Goal: Task Accomplishment & Management: Use online tool/utility

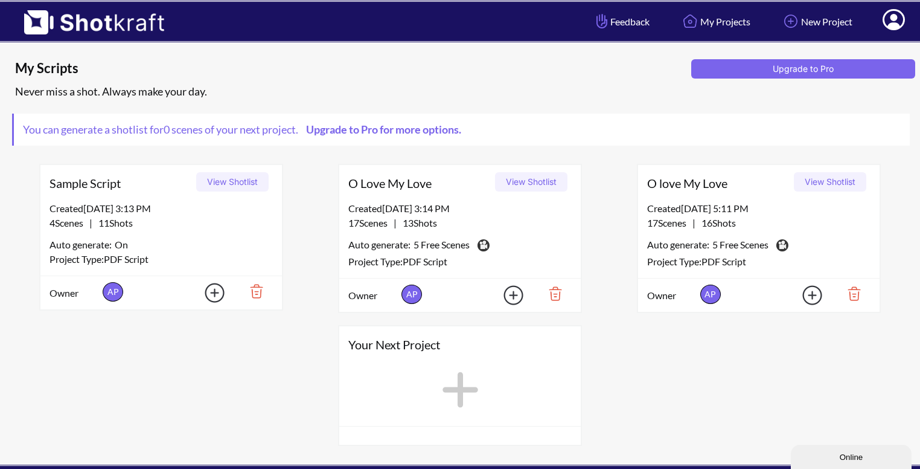
scroll to position [9, 0]
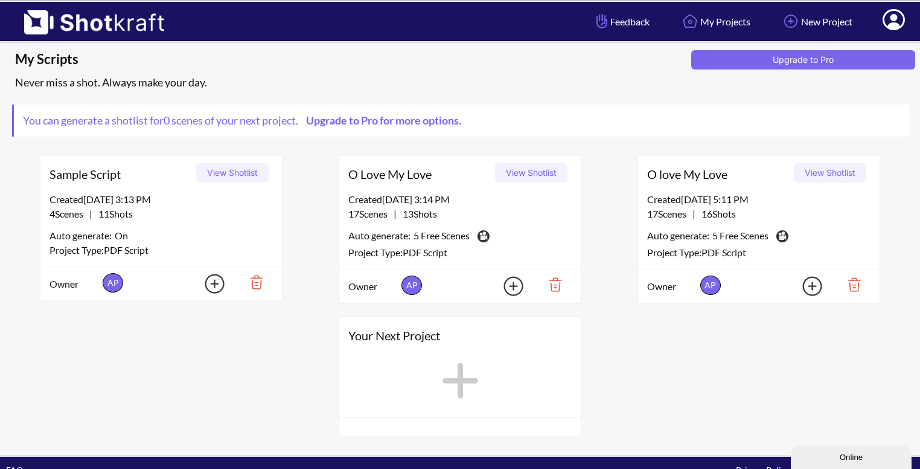
click at [556, 284] on img at bounding box center [551, 284] width 42 height 21
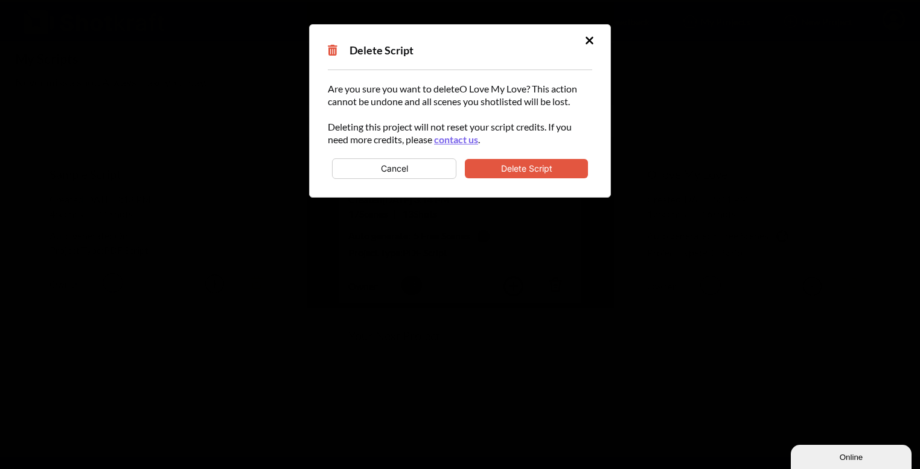
click at [531, 175] on button "Delete Script" at bounding box center [526, 168] width 123 height 19
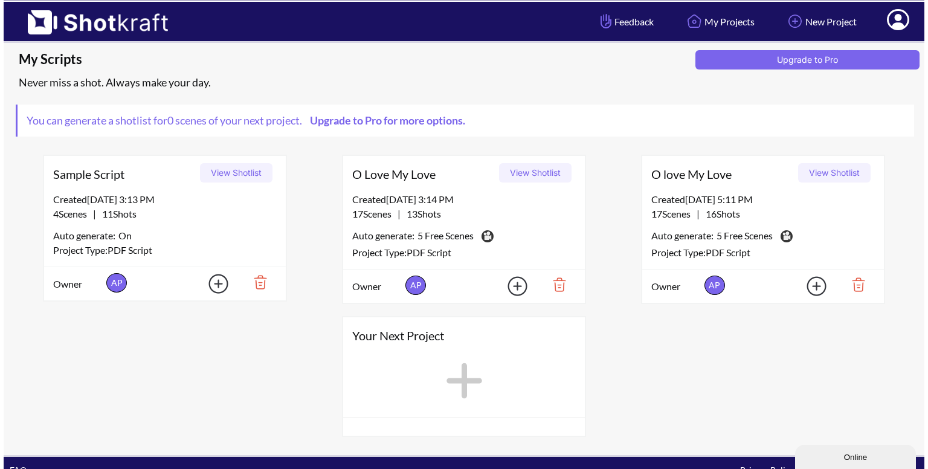
scroll to position [0, 0]
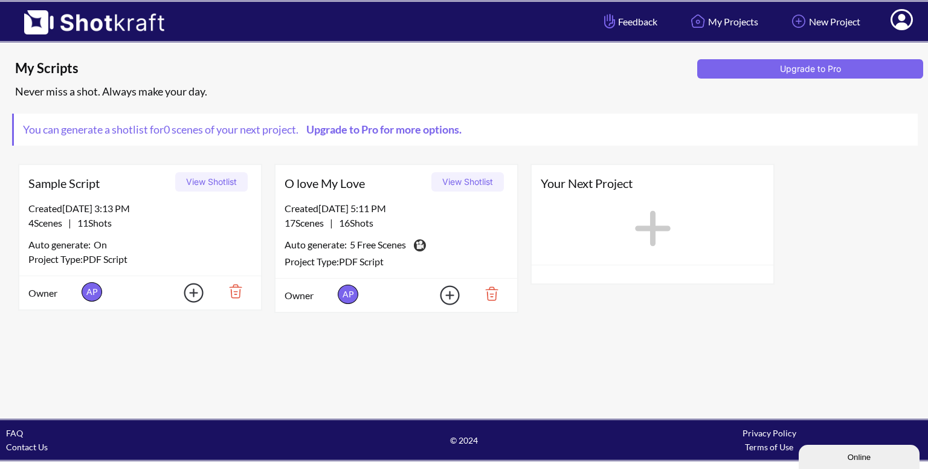
click at [483, 288] on img at bounding box center [487, 293] width 42 height 21
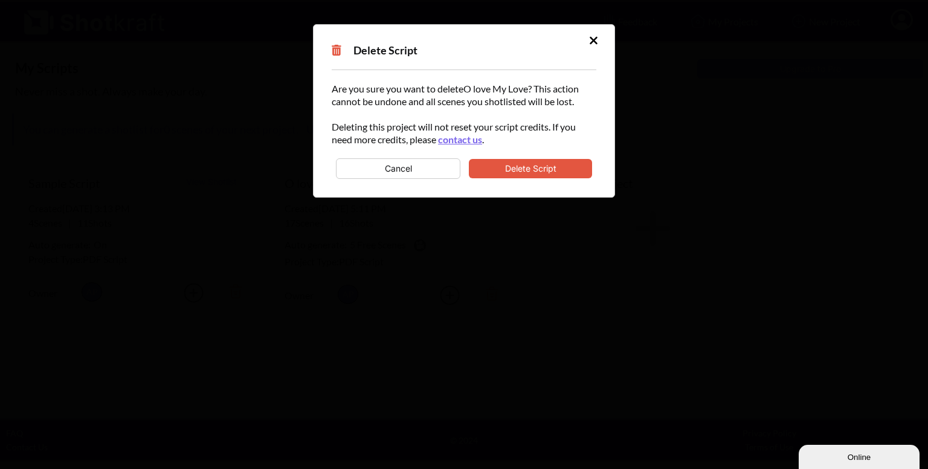
click at [510, 163] on button "Delete Script" at bounding box center [530, 168] width 123 height 19
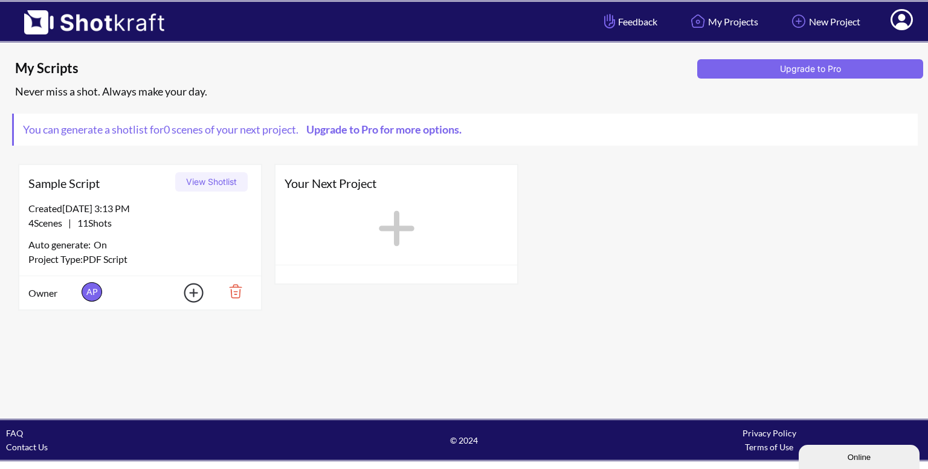
click at [228, 289] on img at bounding box center [231, 291] width 42 height 21
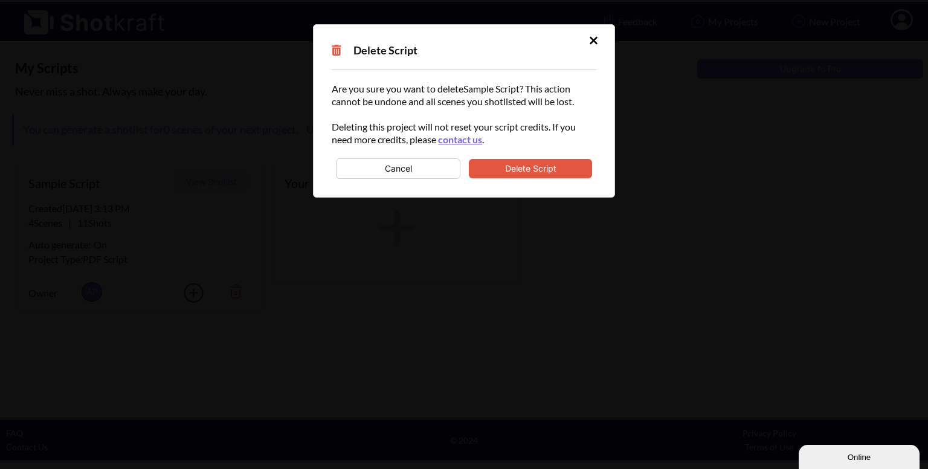
click at [502, 165] on button "Delete Script" at bounding box center [530, 168] width 123 height 19
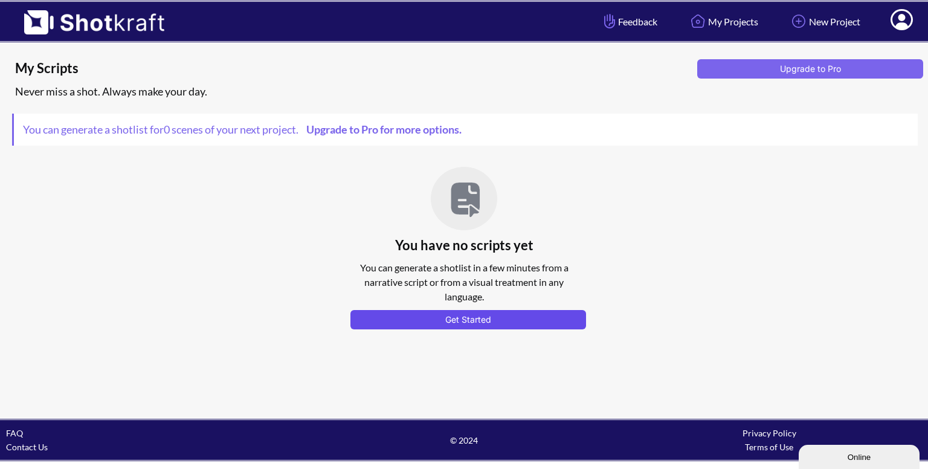
click at [402, 316] on button "Get Started" at bounding box center [468, 319] width 236 height 19
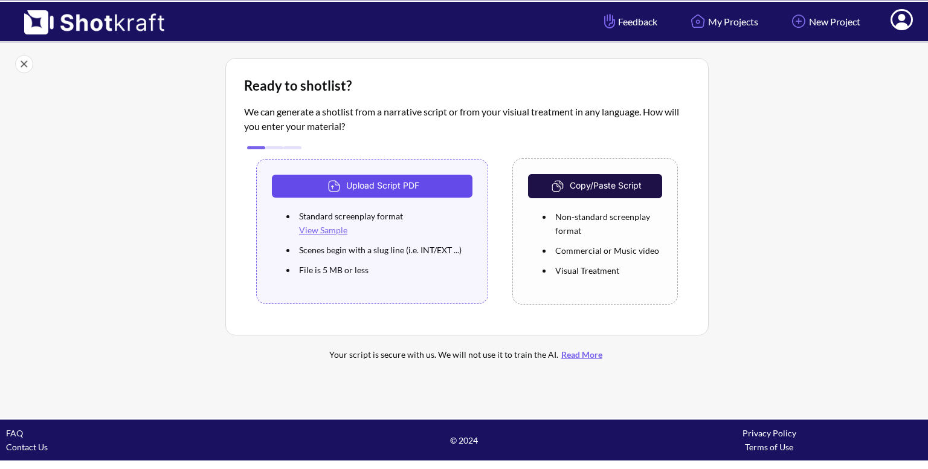
click at [397, 191] on button "Upload Script PDF" at bounding box center [372, 186] width 201 height 23
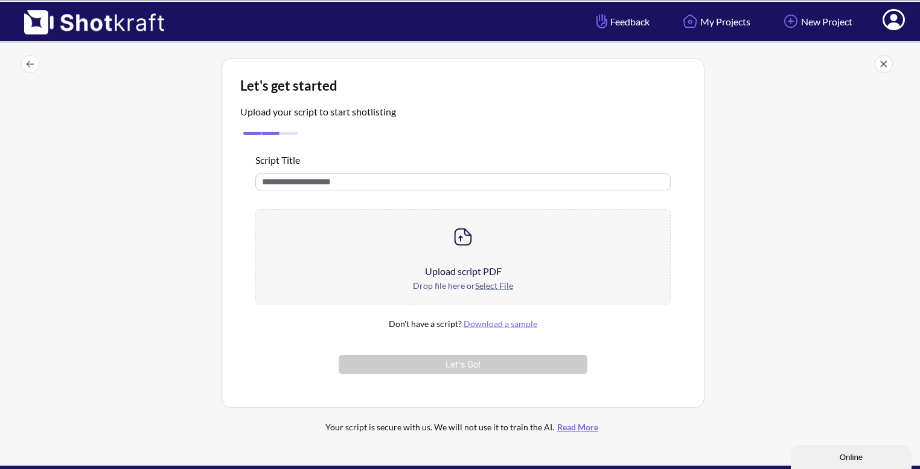
click at [466, 262] on div at bounding box center [463, 237] width 414 height 54
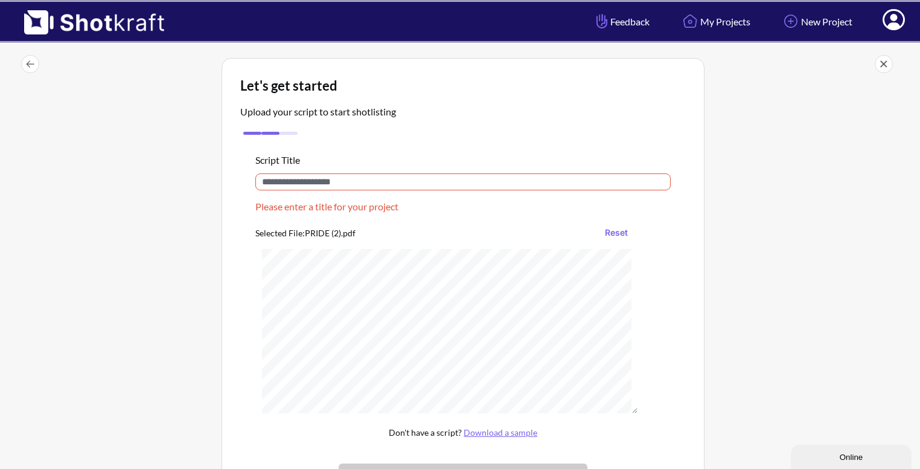
click at [372, 184] on input "text" at bounding box center [463, 181] width 416 height 17
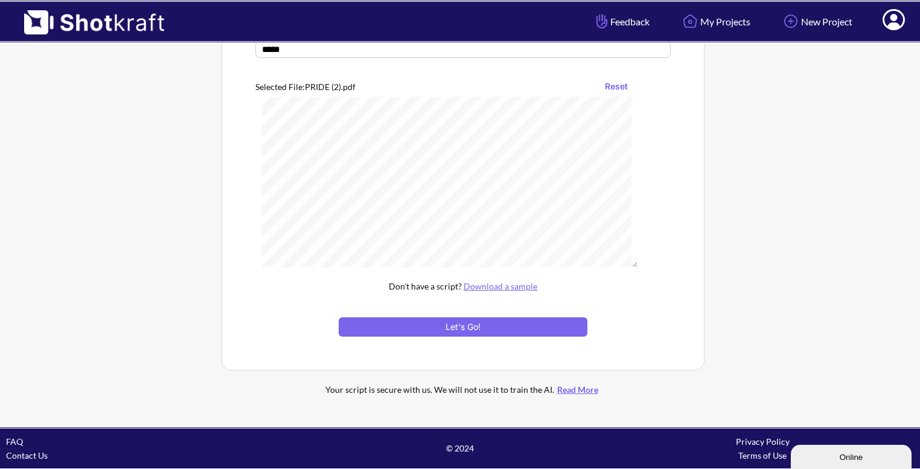
scroll to position [3461, 0]
type input "*****"
click at [621, 85] on button "Reset" at bounding box center [616, 86] width 35 height 19
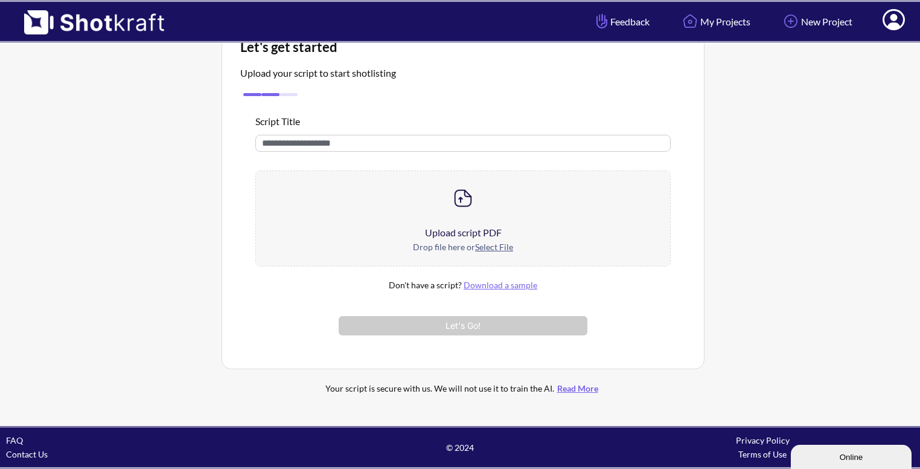
scroll to position [37, 0]
